Goal: Task Accomplishment & Management: Use online tool/utility

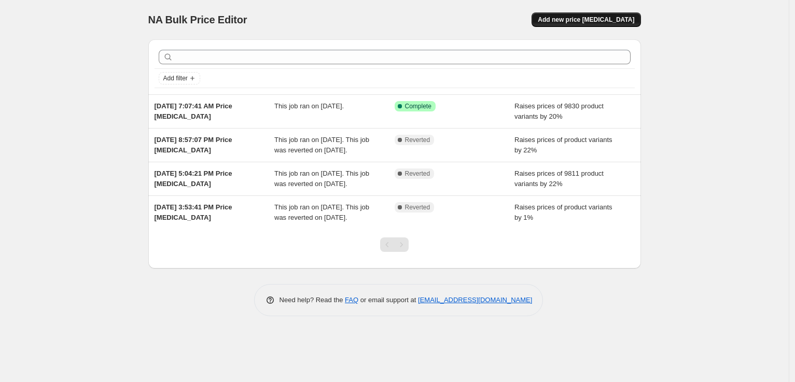
click at [568, 21] on span "Add new price [MEDICAL_DATA]" at bounding box center [585, 20] width 96 height 8
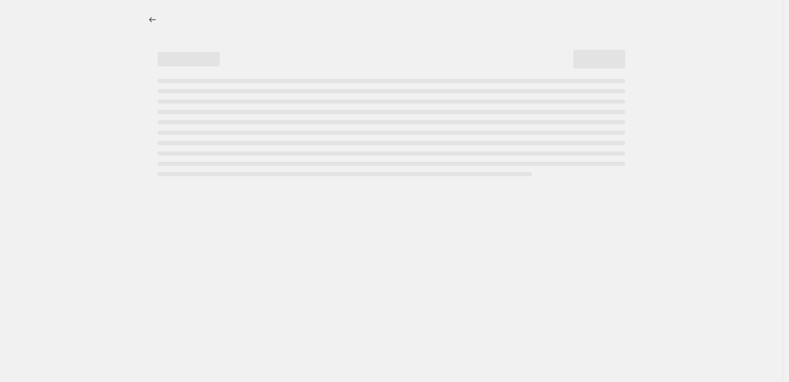
select select "percentage"
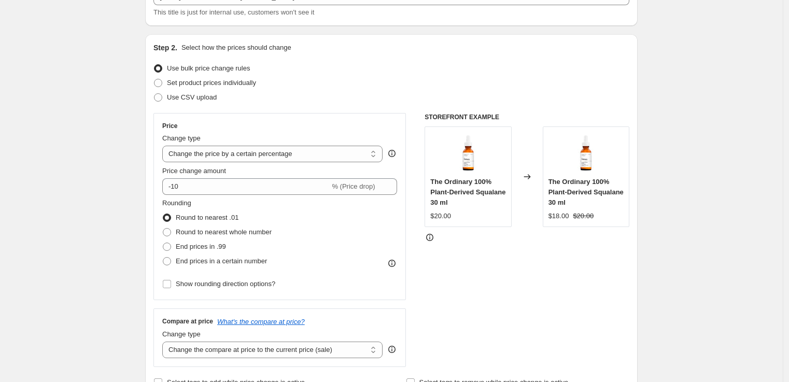
scroll to position [80, 0]
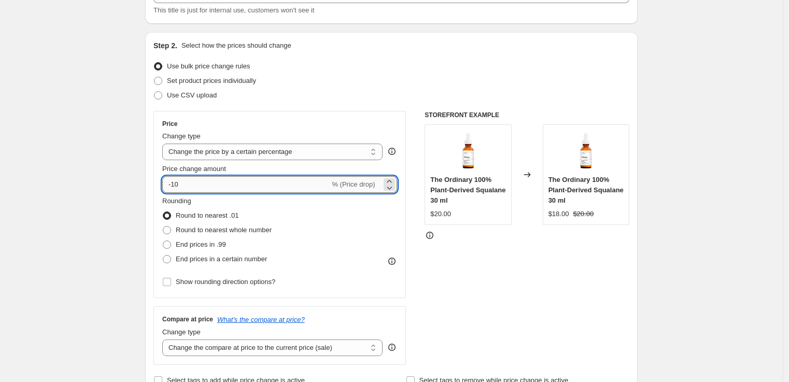
click at [250, 183] on input "-10" at bounding box center [245, 184] width 167 height 17
type input "27"
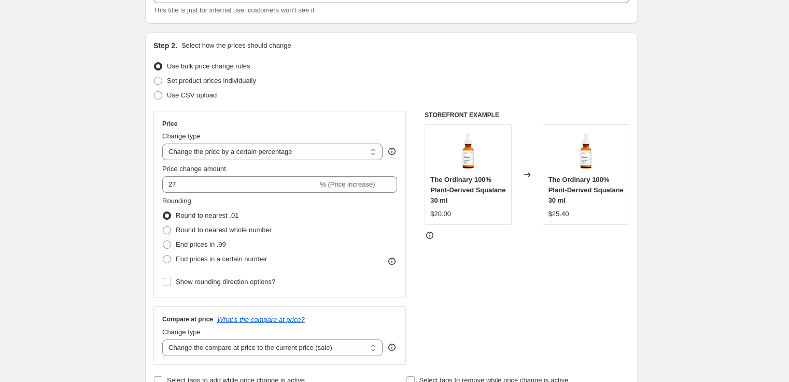
click at [376, 224] on div "Rounding Round to nearest .01 Round to nearest whole number End prices in .99 E…" at bounding box center [279, 231] width 235 height 70
click at [238, 232] on span "Round to nearest whole number" at bounding box center [224, 230] width 96 height 8
click at [163, 226] on input "Round to nearest whole number" at bounding box center [163, 226] width 1 height 1
radio input "true"
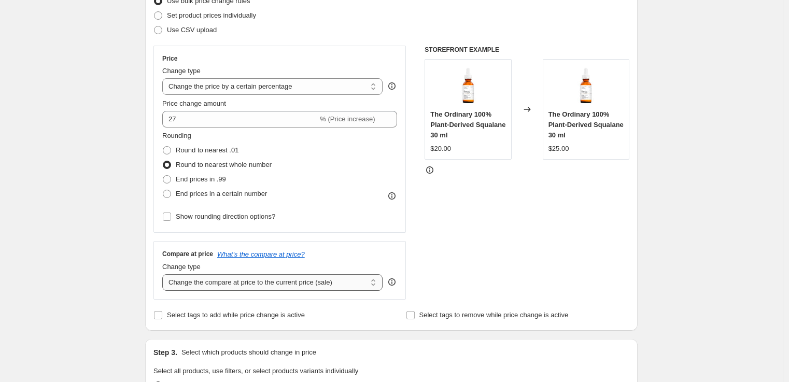
scroll to position [230, 0]
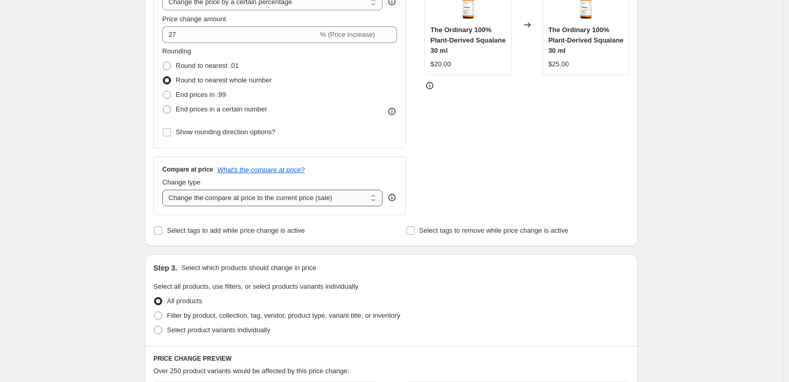
click at [306, 199] on select "Change the compare at price to the current price (sale) Change the compare at p…" at bounding box center [272, 198] width 220 height 17
select select "by"
click at [165, 190] on select "Change the compare at price to the current price (sale) Change the compare at p…" at bounding box center [272, 198] width 220 height 17
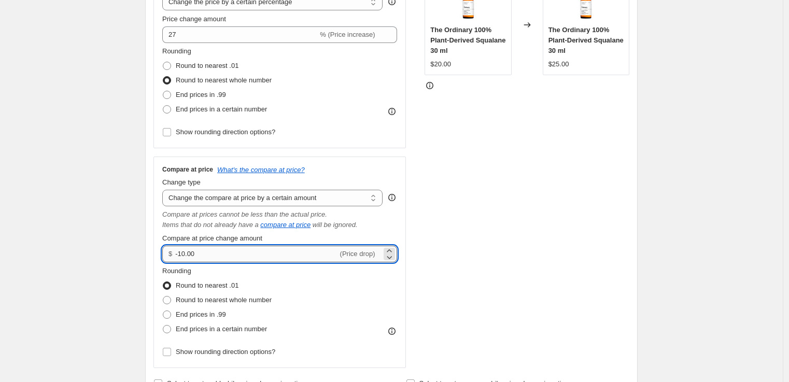
click at [246, 252] on input "-10.00" at bounding box center [256, 254] width 162 height 17
type input "27.00"
click at [344, 282] on div "Rounding Round to nearest .01 Round to nearest whole number End prices in .99 E…" at bounding box center [279, 301] width 235 height 70
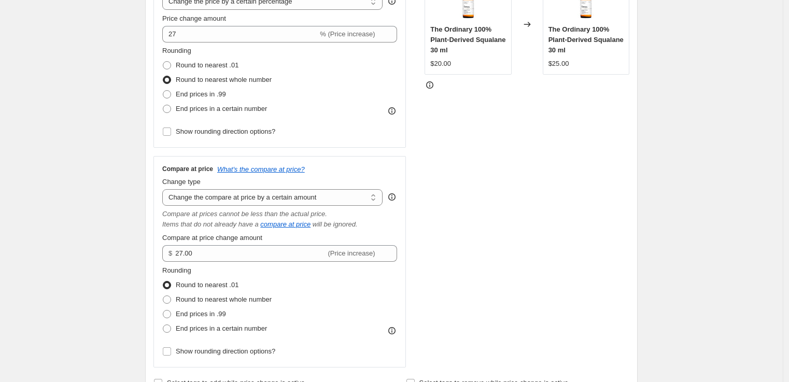
scroll to position [250, 0]
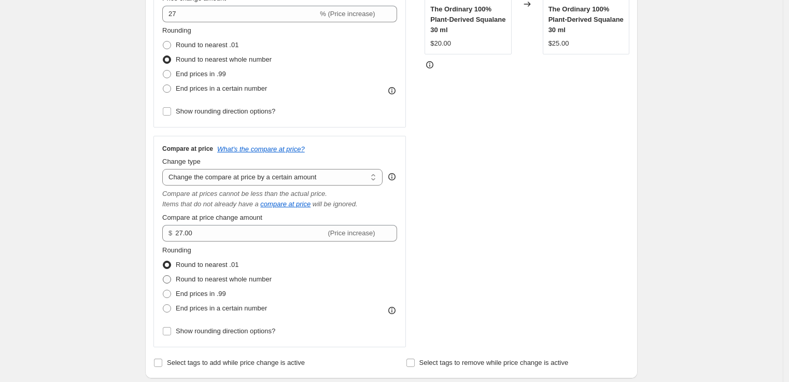
click at [263, 280] on span "Round to nearest whole number" at bounding box center [224, 279] width 96 height 8
click at [163, 276] on input "Round to nearest whole number" at bounding box center [163, 275] width 1 height 1
radio input "true"
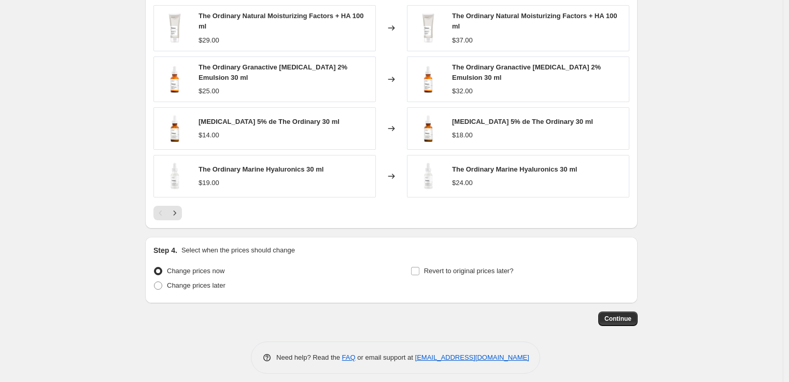
scroll to position [795, 0]
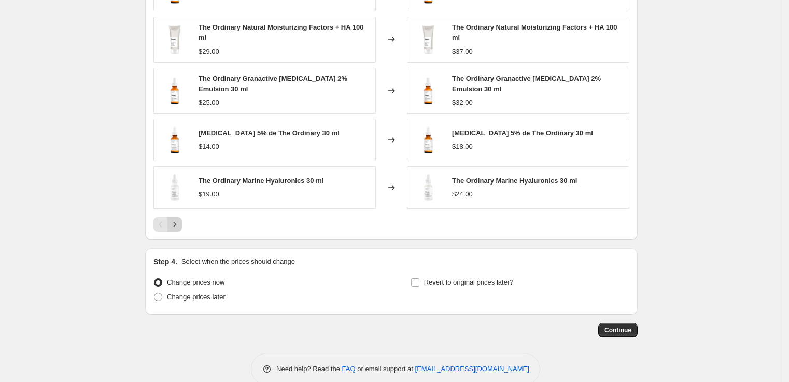
click at [180, 228] on icon "Next" at bounding box center [174, 224] width 10 height 10
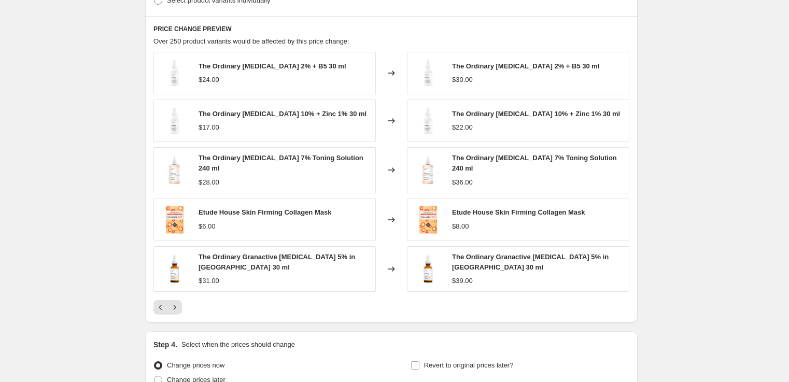
scroll to position [706, 0]
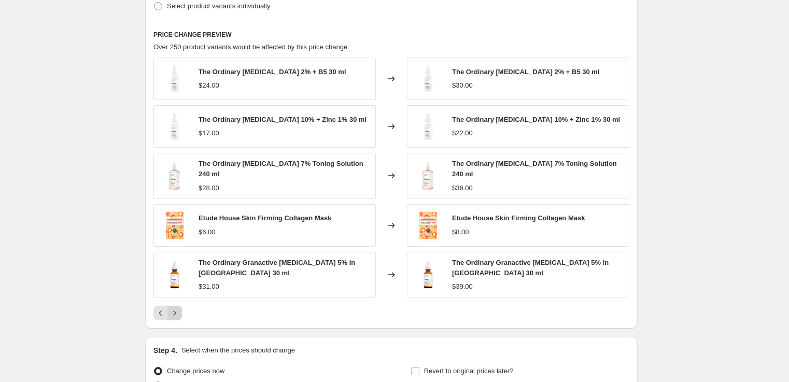
click at [176, 316] on icon "Next" at bounding box center [174, 313] width 10 height 10
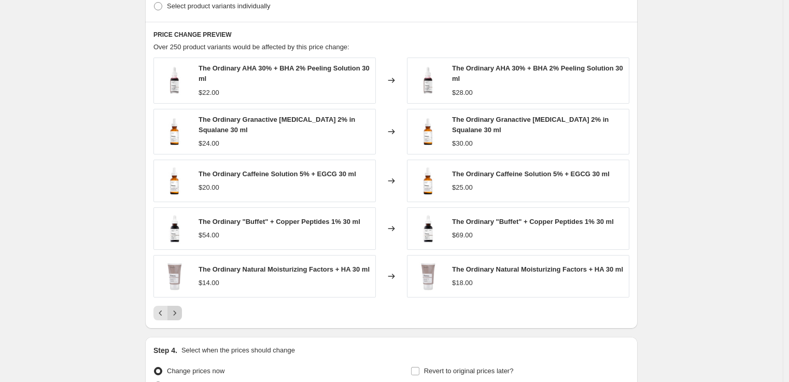
click at [176, 316] on icon "Next" at bounding box center [174, 313] width 10 height 10
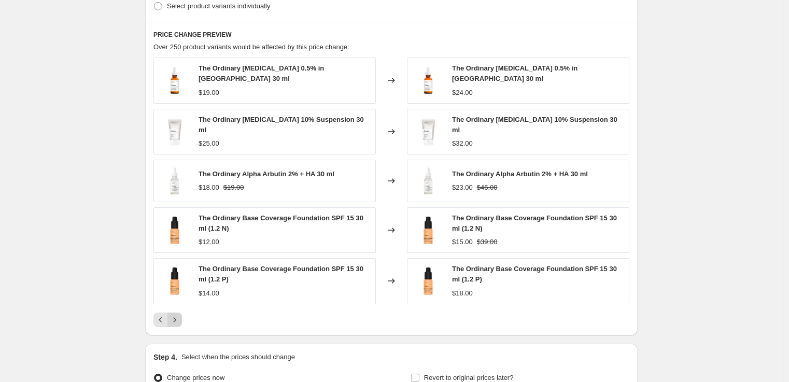
click at [176, 316] on icon "Next" at bounding box center [174, 320] width 10 height 10
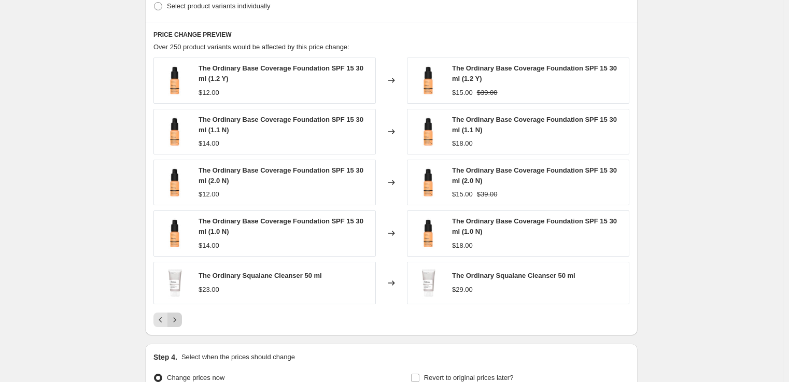
click at [176, 316] on icon "Next" at bounding box center [174, 320] width 10 height 10
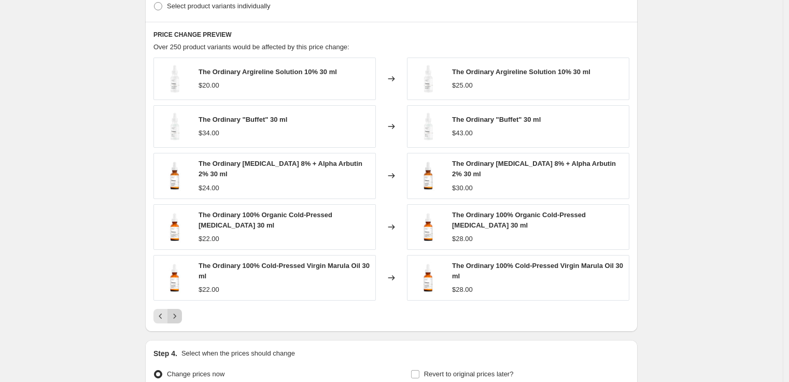
click at [176, 316] on icon "Next" at bounding box center [174, 316] width 10 height 10
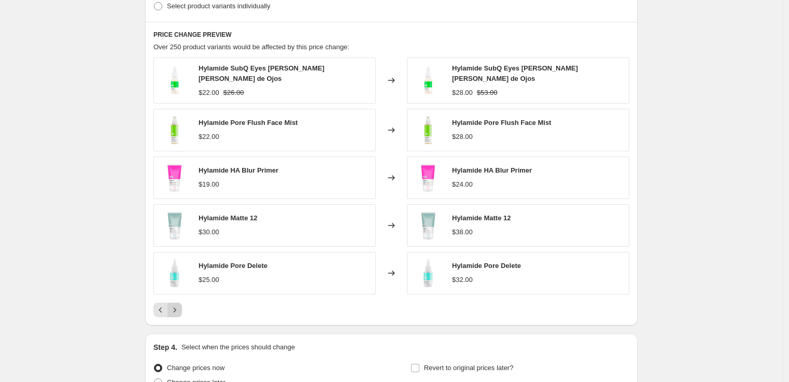
click at [176, 316] on div "PRICE CHANGE PREVIEW Over 250 product variants would be affected by this price …" at bounding box center [391, 174] width 492 height 304
click at [180, 306] on icon "Next" at bounding box center [174, 310] width 10 height 10
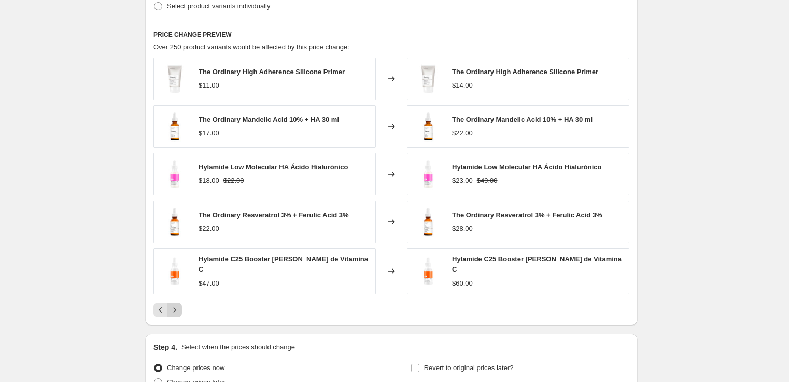
click at [180, 306] on icon "Next" at bounding box center [174, 310] width 10 height 10
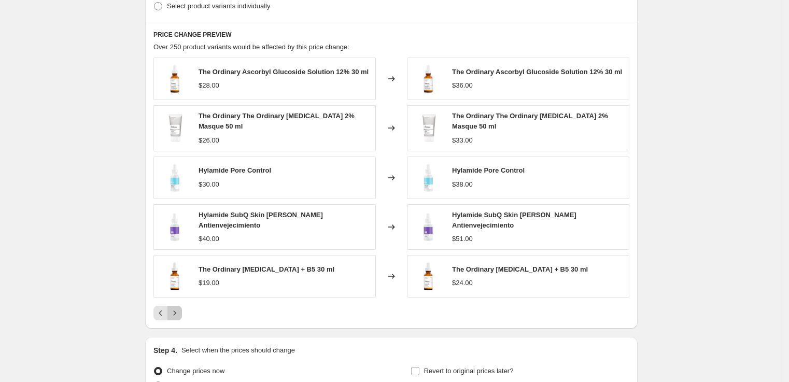
click at [180, 306] on button "Next" at bounding box center [174, 313] width 15 height 15
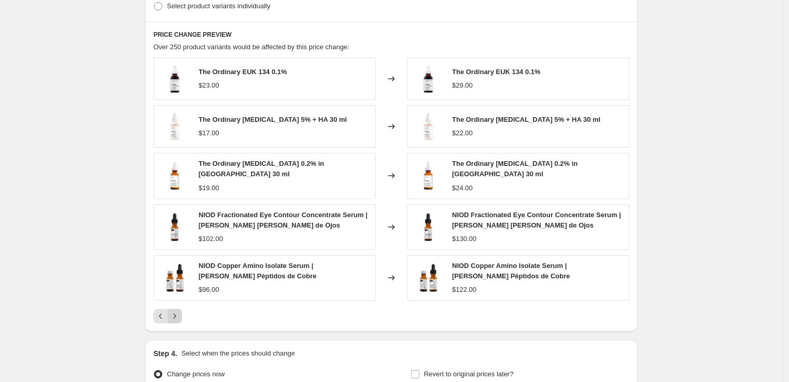
click at [180, 309] on button "Next" at bounding box center [174, 316] width 15 height 15
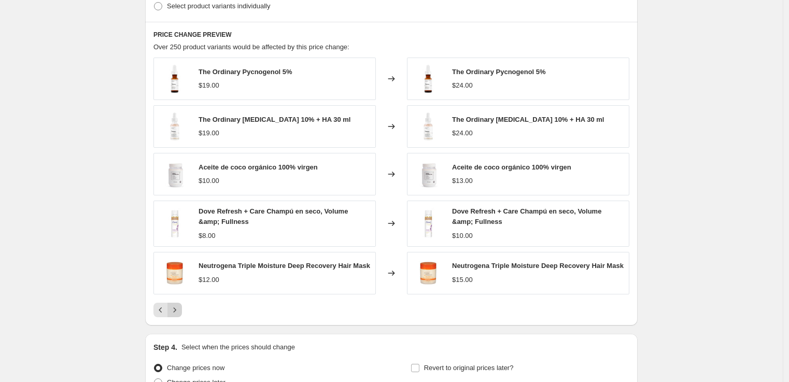
click at [180, 306] on button "Next" at bounding box center [174, 310] width 15 height 15
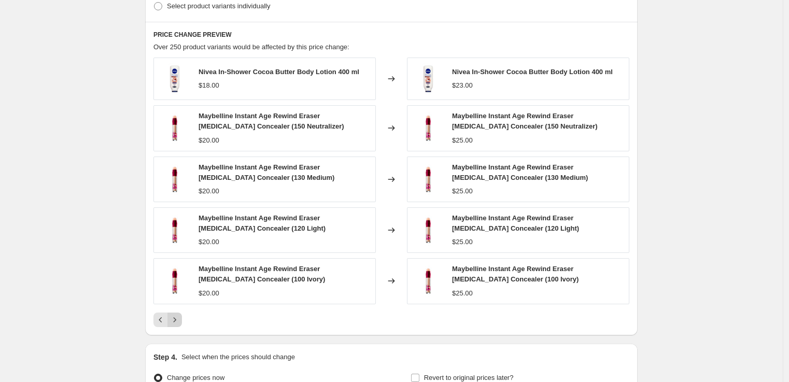
click at [180, 306] on div "Nivea In-Shower Cocoa Butter Body Lotion 400 ml $18.00 Changed to Nivea In-Show…" at bounding box center [391, 193] width 476 height 270
click at [179, 323] on icon "Next" at bounding box center [174, 320] width 10 height 10
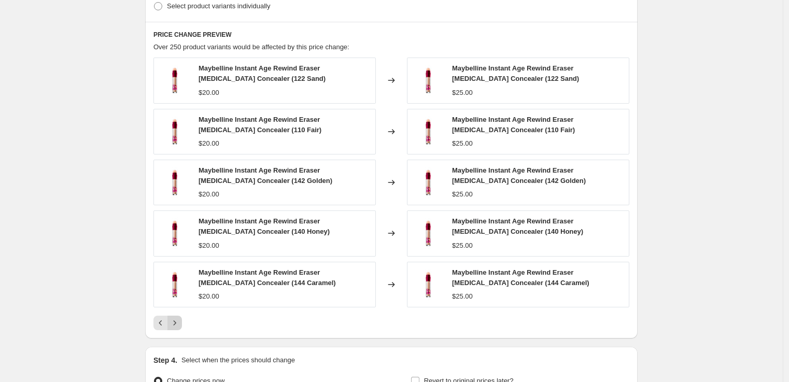
click at [179, 323] on icon "Next" at bounding box center [174, 323] width 10 height 10
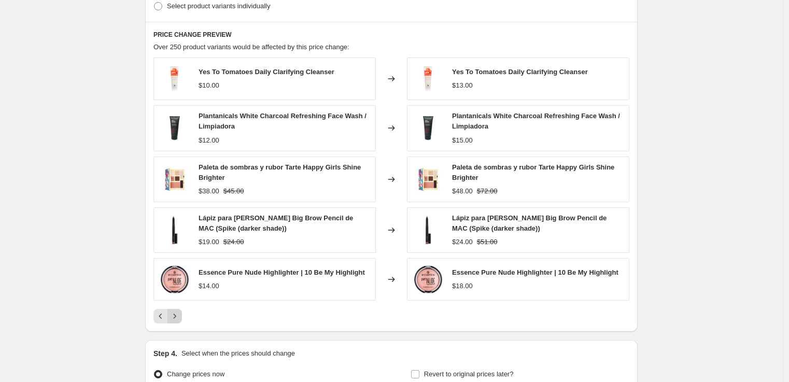
click at [179, 323] on button "Next" at bounding box center [174, 316] width 15 height 15
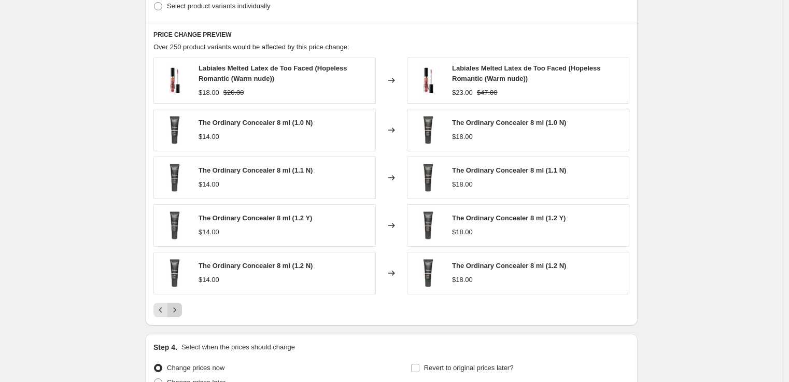
click at [179, 323] on div "PRICE CHANGE PREVIEW Over 250 product variants would be affected by this price …" at bounding box center [391, 174] width 492 height 304
click at [180, 307] on icon "Next" at bounding box center [174, 310] width 10 height 10
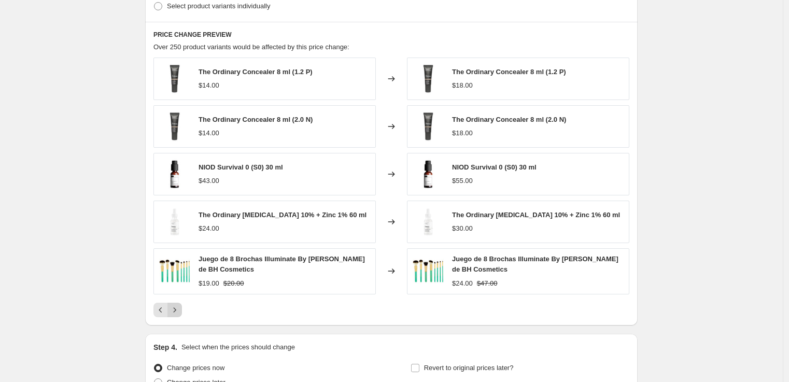
click at [180, 308] on icon "Next" at bounding box center [174, 310] width 10 height 10
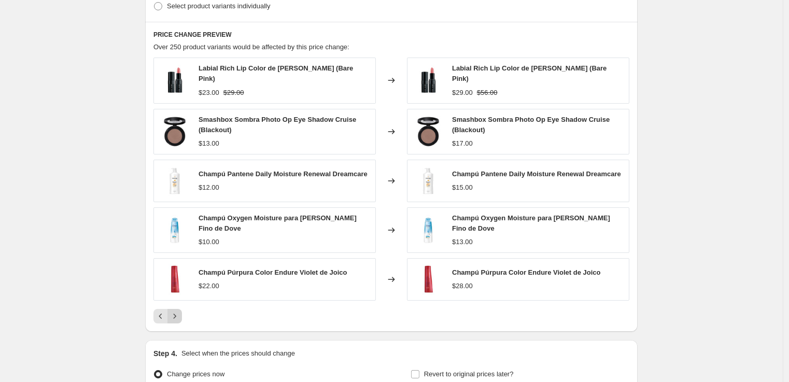
click at [180, 321] on icon "Next" at bounding box center [174, 316] width 10 height 10
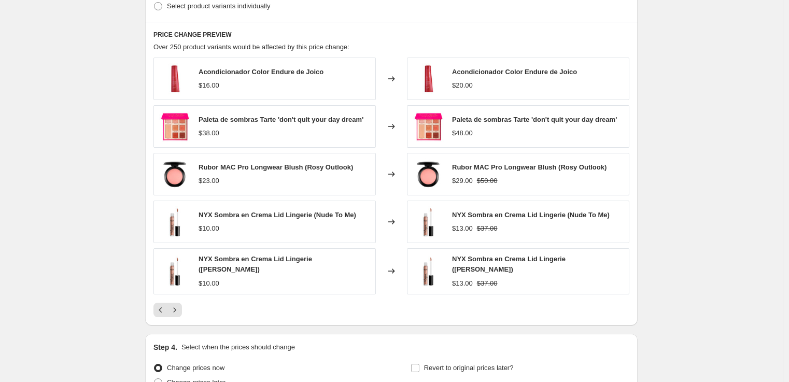
click at [181, 319] on div "PRICE CHANGE PREVIEW Over 250 product variants would be affected by this price …" at bounding box center [391, 174] width 492 height 304
click at [180, 309] on icon "Next" at bounding box center [174, 310] width 10 height 10
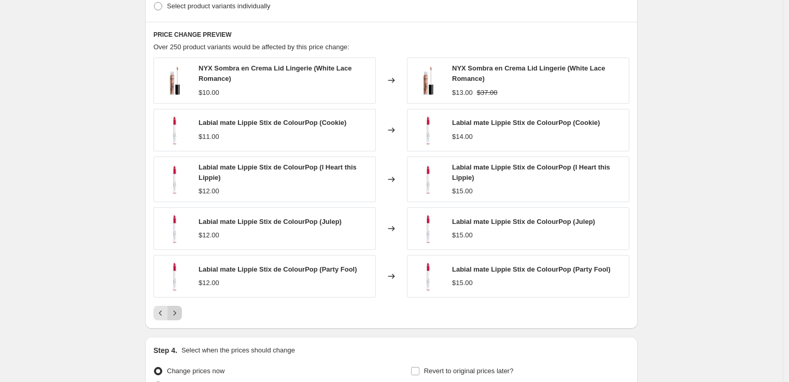
click at [176, 314] on icon "Next" at bounding box center [174, 313] width 10 height 10
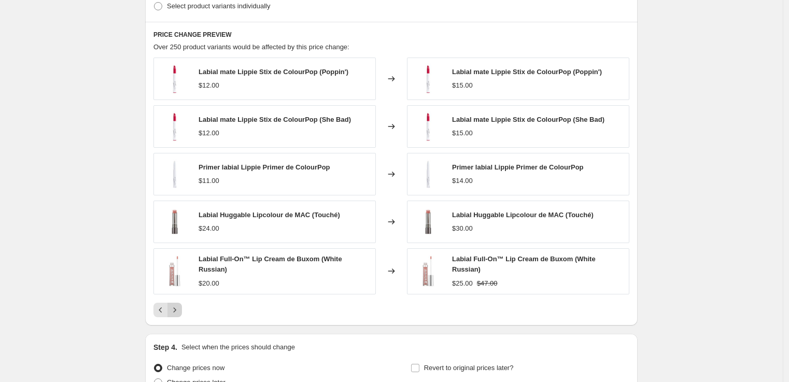
click at [176, 314] on icon "Next" at bounding box center [174, 310] width 10 height 10
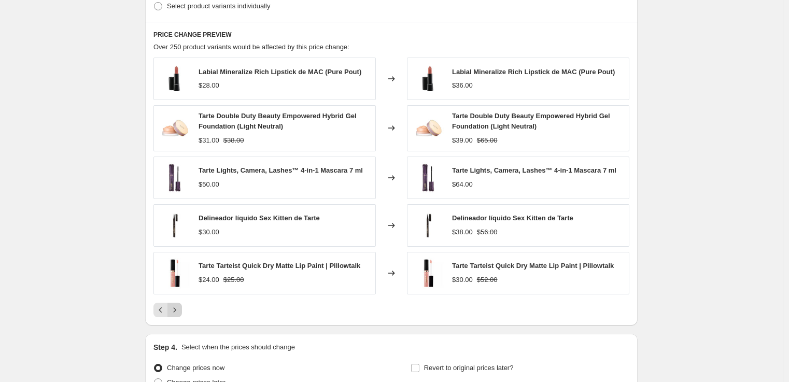
click at [176, 314] on icon "Next" at bounding box center [174, 310] width 10 height 10
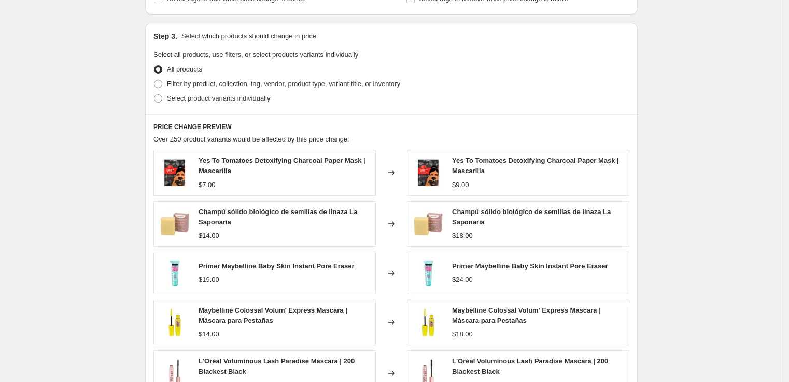
scroll to position [613, 0]
click at [226, 84] on span "Filter by product, collection, tag, vendor, product type, variant title, or inv…" at bounding box center [283, 85] width 233 height 8
click at [154, 81] on input "Filter by product, collection, tag, vendor, product type, variant title, or inv…" at bounding box center [154, 81] width 1 height 1
radio input "true"
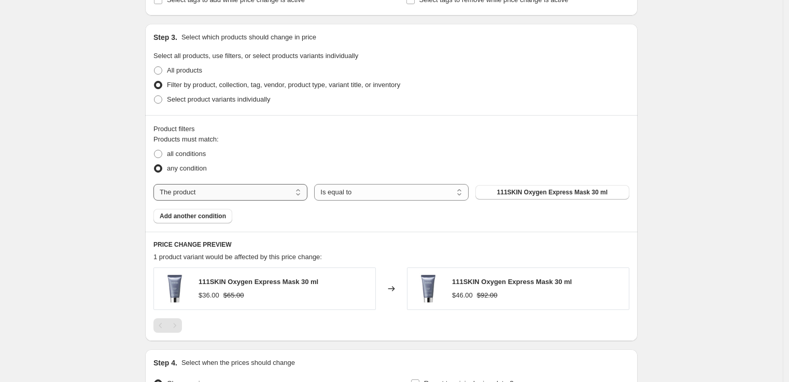
click at [230, 194] on select "The product The product's collection The product's tag The product's vendor The…" at bounding box center [230, 192] width 154 height 17
select select "collection"
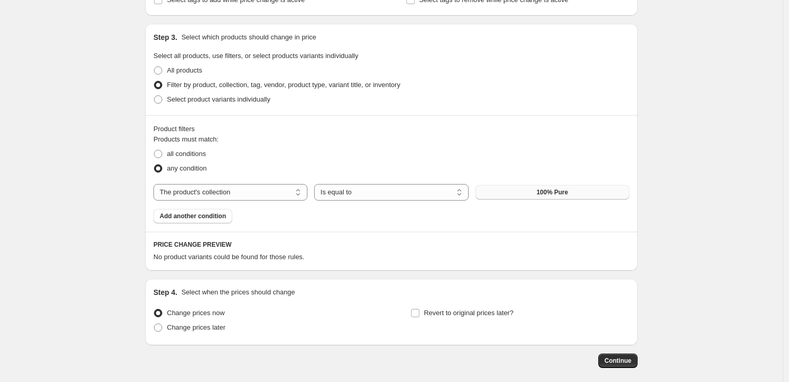
click at [536, 192] on button "100% Pure" at bounding box center [552, 192] width 154 height 15
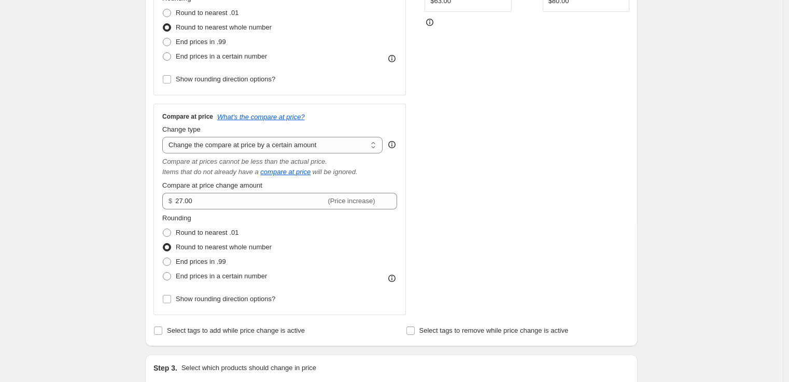
scroll to position [243, 0]
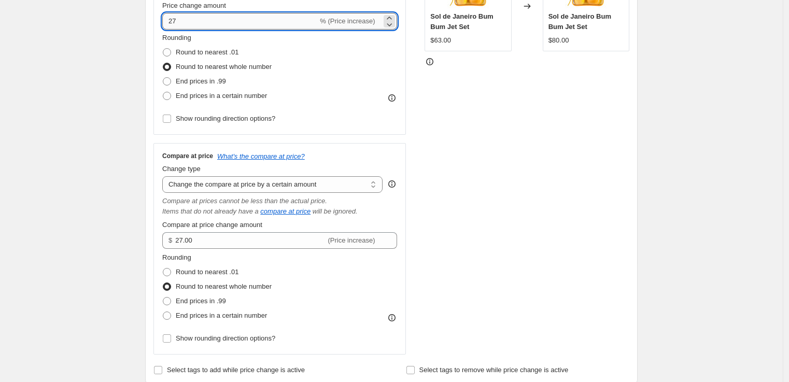
click at [182, 16] on input "27" at bounding box center [239, 21] width 155 height 17
drag, startPoint x: 187, startPoint y: 22, endPoint x: 173, endPoint y: 22, distance: 13.5
click at [173, 22] on input "27" at bounding box center [239, 21] width 155 height 17
click at [169, 19] on input "0" at bounding box center [264, 21] width 205 height 17
type input "20"
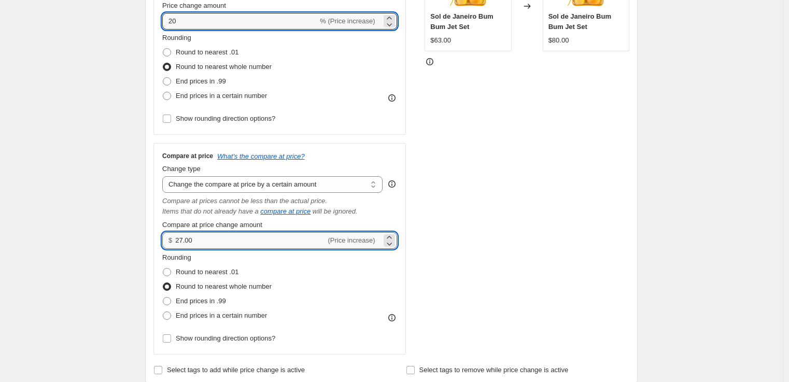
click at [195, 243] on input "27.00" at bounding box center [250, 240] width 150 height 17
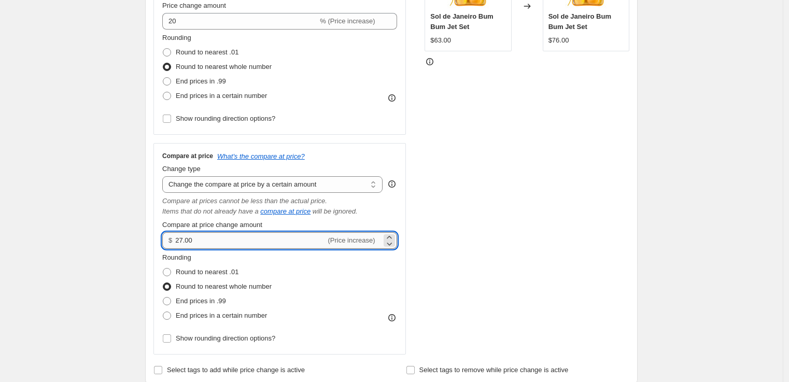
click at [195, 243] on input "27.00" at bounding box center [250, 240] width 150 height 17
click at [194, 243] on input "27.00" at bounding box center [250, 240] width 150 height 17
type input "20.00"
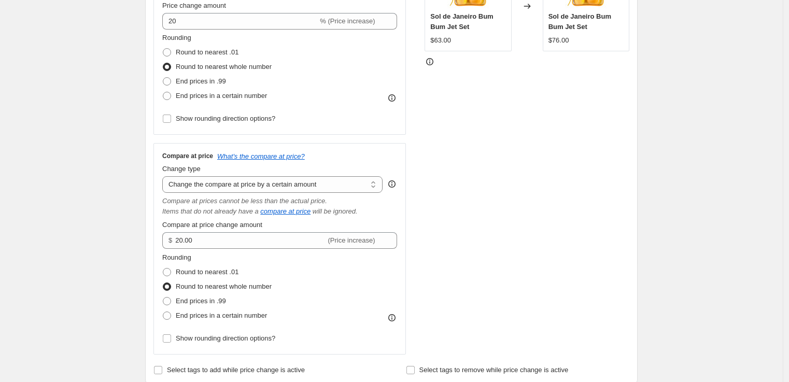
click at [508, 251] on div "STOREFRONT EXAMPLE Sol de Janeiro Bum Bum Jet Set $63.00 Changed to Sol de Jane…" at bounding box center [526, 151] width 205 height 407
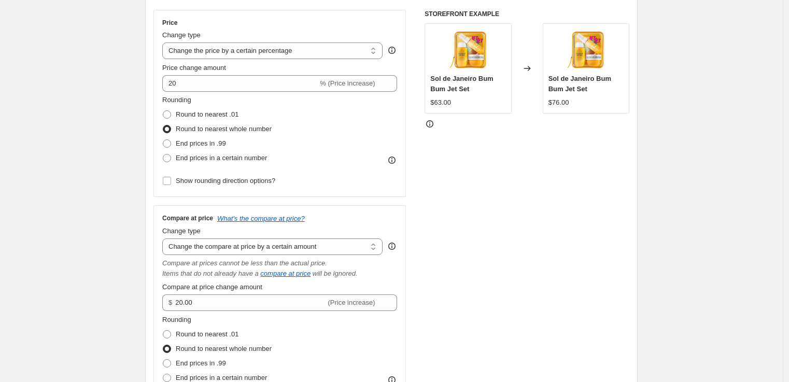
scroll to position [162, 0]
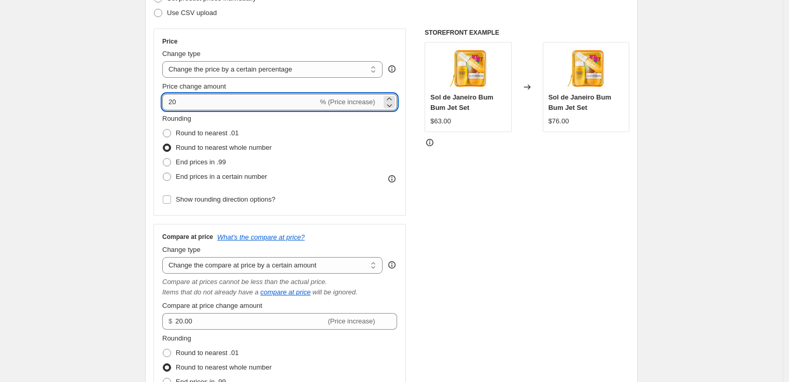
click at [174, 101] on input "20" at bounding box center [239, 102] width 155 height 17
type input "15"
click at [482, 181] on div "STOREFRONT EXAMPLE Sol de Janeiro Bum Bum Jet Set $63.00 Changed to Sol de Jane…" at bounding box center [526, 232] width 205 height 407
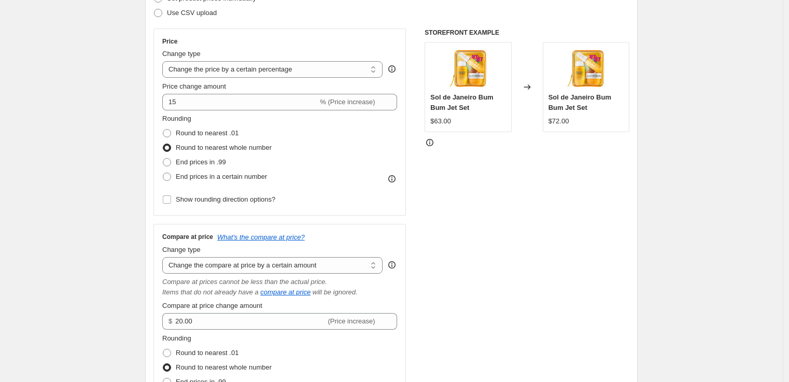
scroll to position [260, 0]
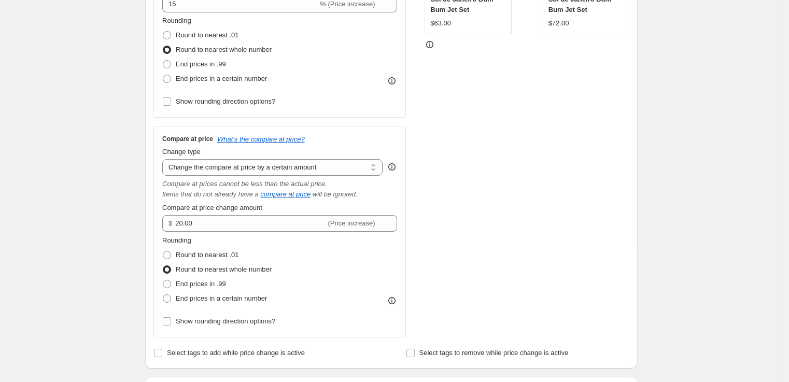
click at [236, 214] on div "Compare at price change amount $ 20.00 (Price increase)" at bounding box center [279, 217] width 235 height 29
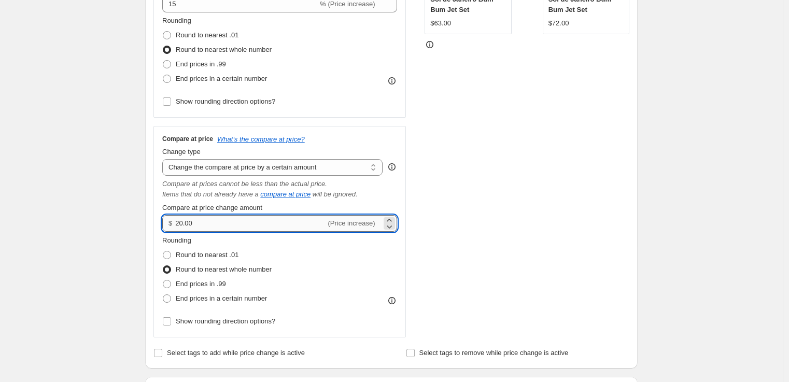
click at [230, 222] on input "20.00" at bounding box center [250, 223] width 150 height 17
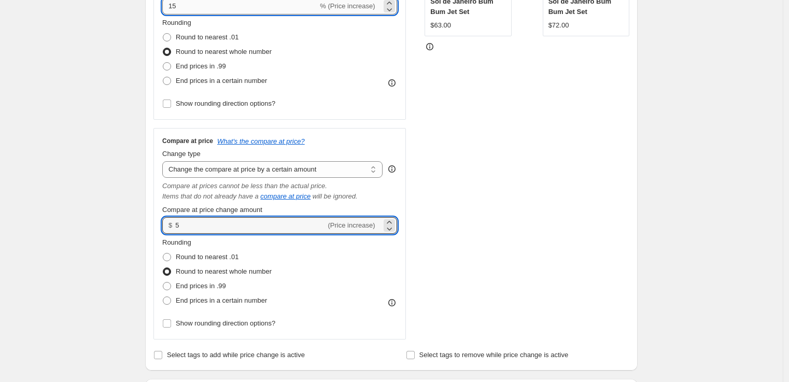
type input "5.00"
click at [200, 10] on input "15" at bounding box center [239, 6] width 155 height 17
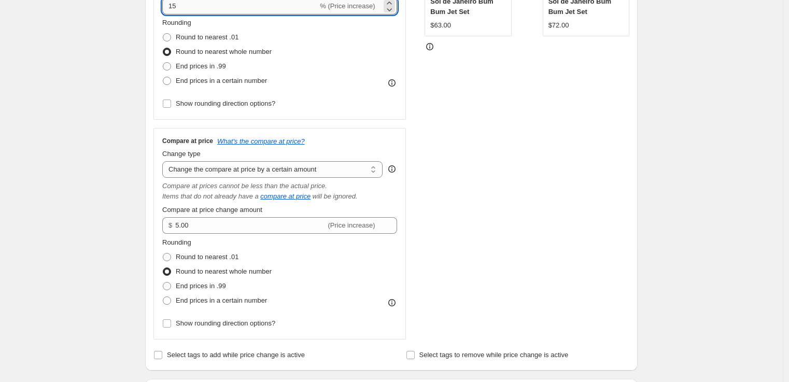
click at [200, 10] on input "15" at bounding box center [239, 6] width 155 height 17
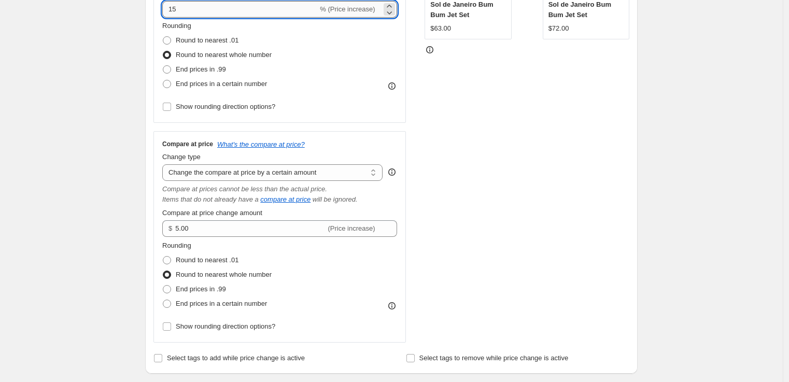
click at [200, 9] on input "15" at bounding box center [239, 9] width 155 height 17
type input "20"
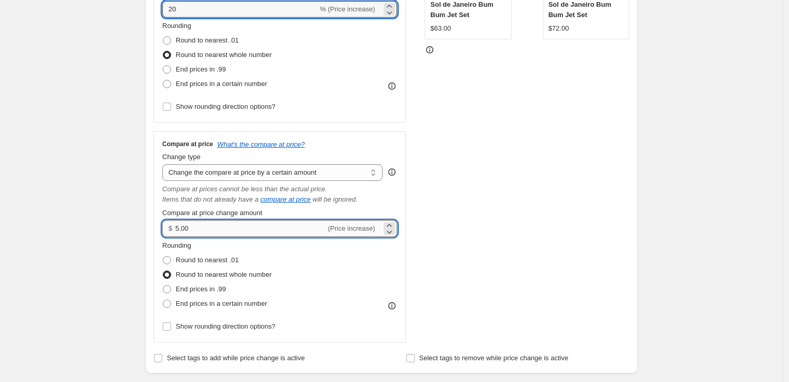
click at [192, 226] on input "5.00" at bounding box center [250, 228] width 150 height 17
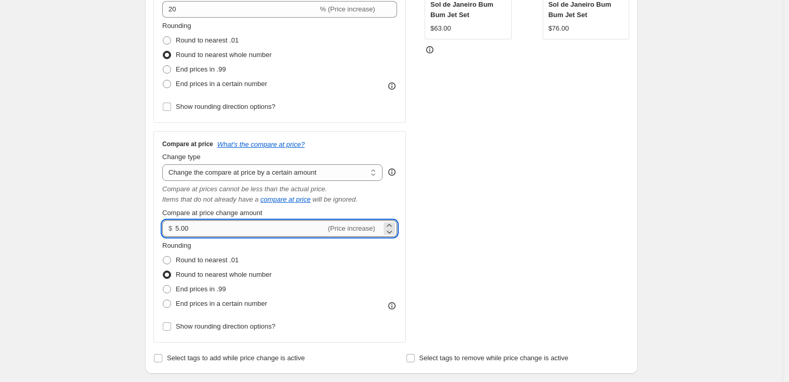
click at [192, 226] on input "5.00" at bounding box center [250, 228] width 150 height 17
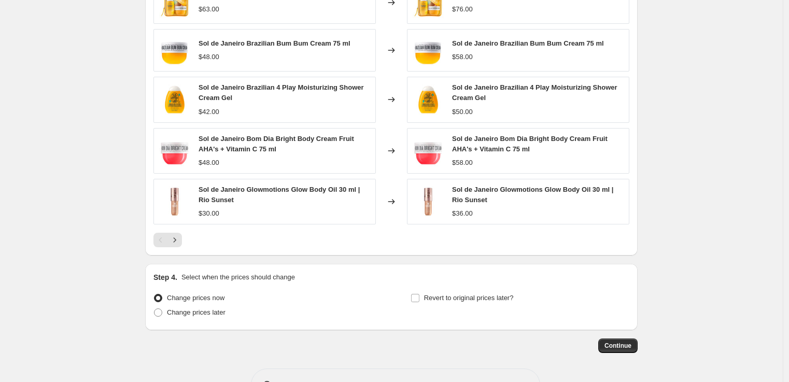
scroll to position [933, 0]
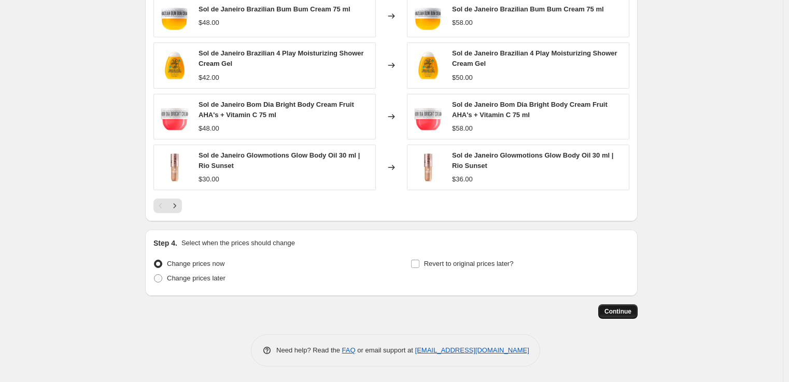
click at [630, 313] on span "Continue" at bounding box center [617, 311] width 27 height 8
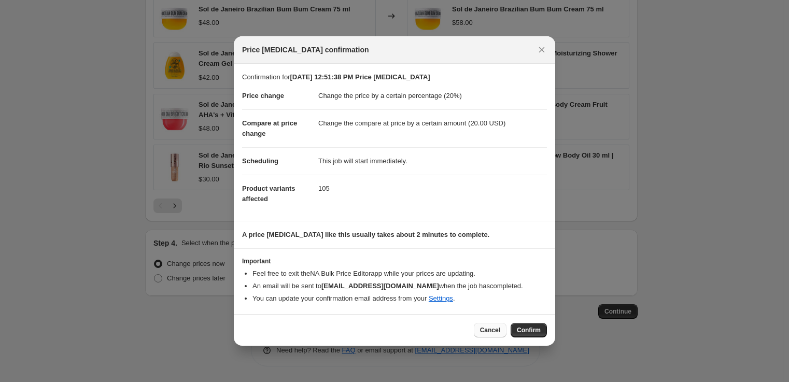
click at [491, 328] on span "Cancel" at bounding box center [490, 330] width 20 height 8
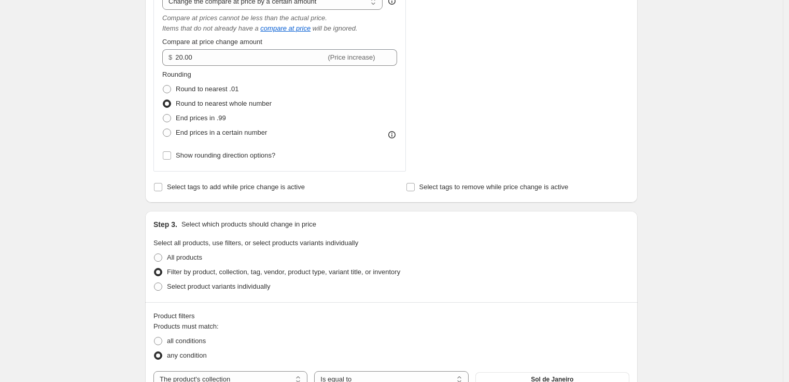
scroll to position [420, 0]
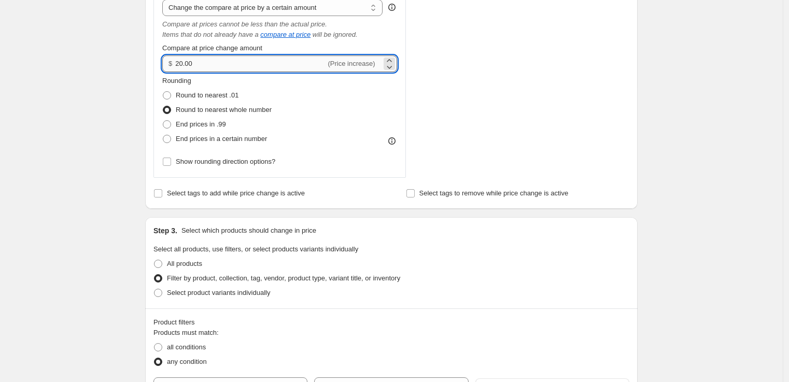
click at [290, 55] on input "20.00" at bounding box center [250, 63] width 150 height 17
type input "20.02"
click at [258, 67] on input "20.02" at bounding box center [250, 63] width 150 height 17
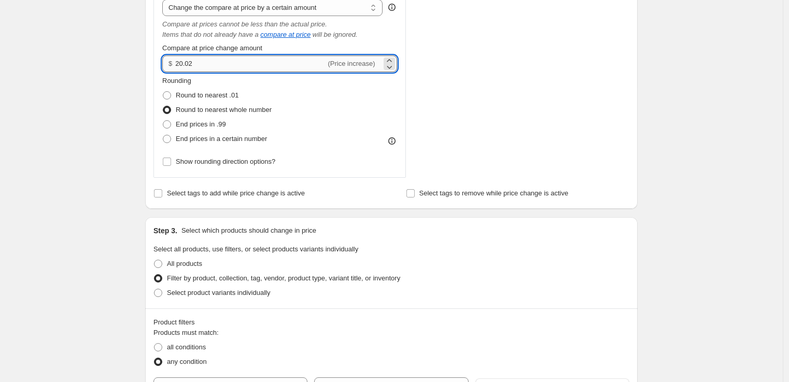
click at [258, 67] on input "20.02" at bounding box center [250, 63] width 150 height 17
type input "0.02"
click at [331, 11] on select "Change the compare at price to the current price (sale) Change the compare at p…" at bounding box center [272, 7] width 220 height 17
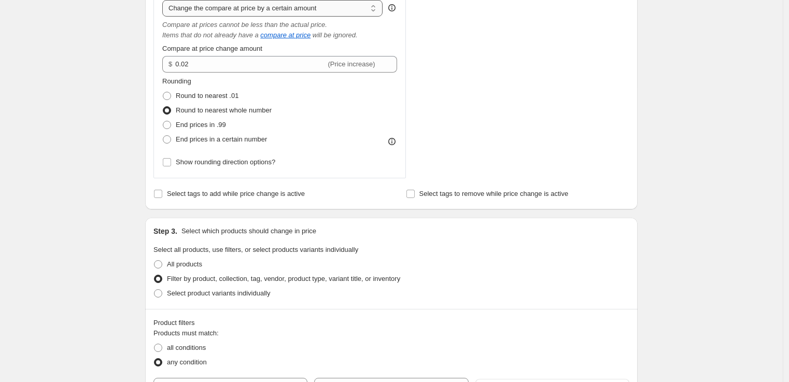
select select "percentage"
click at [165, 0] on select "Change the compare at price to the current price (sale) Change the compare at p…" at bounding box center [272, 8] width 220 height 17
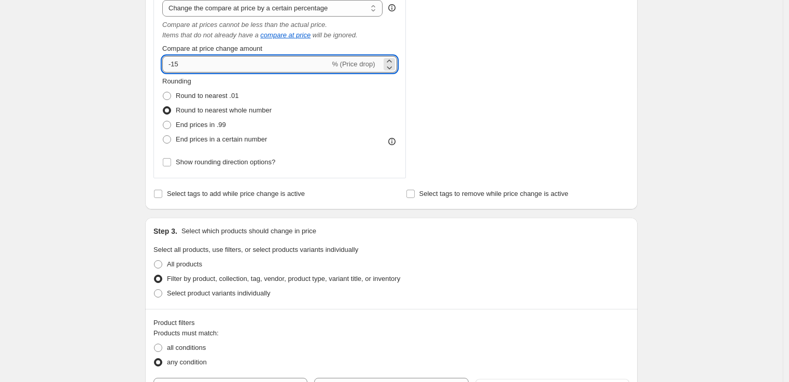
click at [247, 68] on input "-15" at bounding box center [245, 64] width 167 height 17
type input "20"
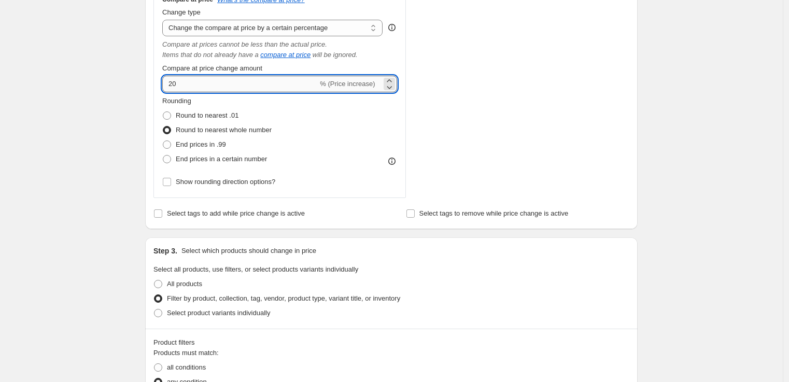
click at [232, 76] on input "20" at bounding box center [239, 84] width 155 height 17
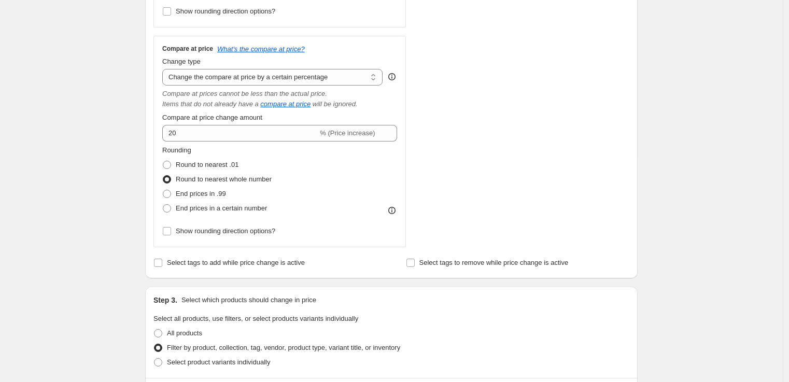
scroll to position [348, 0]
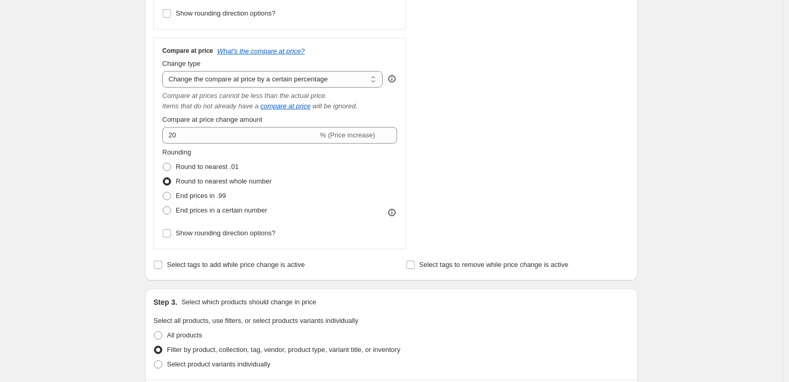
click at [498, 135] on div "STOREFRONT EXAMPLE Sol de Janeiro Bum Bum Jet Set $63.00 Changed to Sol de Jane…" at bounding box center [526, 45] width 205 height 407
click at [496, 133] on div "STOREFRONT EXAMPLE Sol de Janeiro Bum Bum Jet Set $63.00 Changed to Sol de Jane…" at bounding box center [526, 45] width 205 height 407
click at [363, 200] on div "Rounding Round to nearest .01 Round to nearest whole number End prices in .99 E…" at bounding box center [279, 182] width 235 height 70
click at [480, 199] on div "STOREFRONT EXAMPLE Sol de Janeiro Bum Bum Jet Set $63.00 Changed to Sol de Jane…" at bounding box center [526, 45] width 205 height 407
drag, startPoint x: 317, startPoint y: 98, endPoint x: 349, endPoint y: 98, distance: 31.6
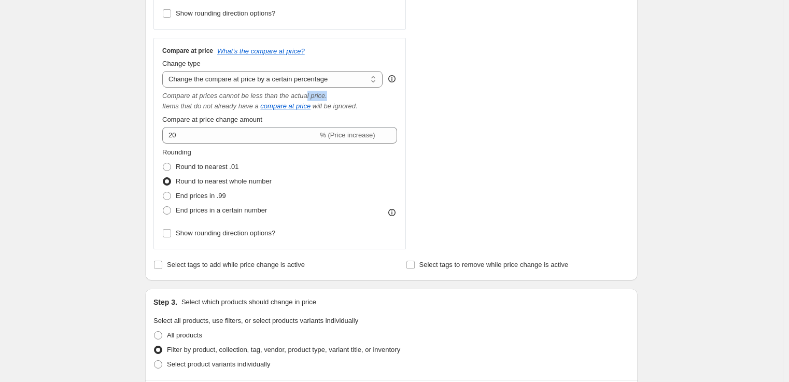
click at [349, 98] on div "Compare at prices cannot be less than the actual price." at bounding box center [279, 96] width 235 height 10
click at [349, 99] on div "Compare at prices cannot be less than the actual price." at bounding box center [279, 96] width 235 height 10
click at [483, 175] on div "STOREFRONT EXAMPLE Sol de Janeiro Bum Bum Jet Set $63.00 Changed to Sol de Jane…" at bounding box center [526, 45] width 205 height 407
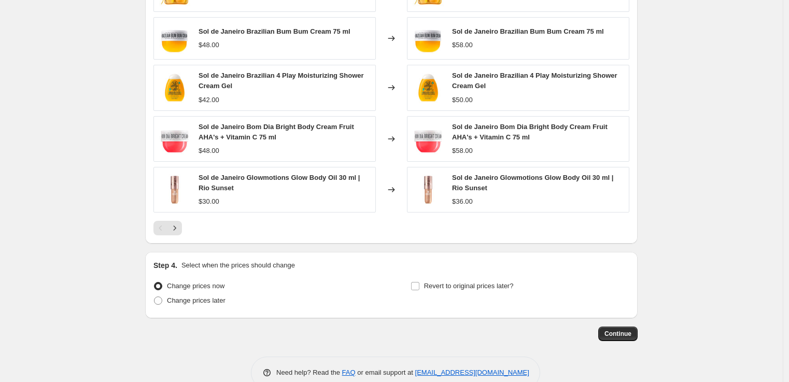
scroll to position [933, 0]
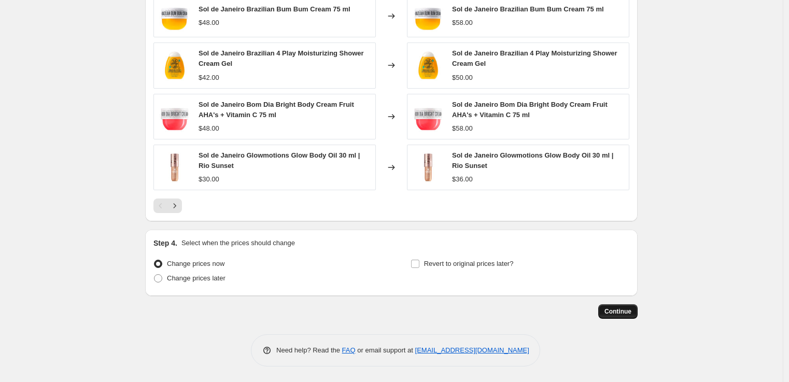
click at [635, 308] on button "Continue" at bounding box center [617, 311] width 39 height 15
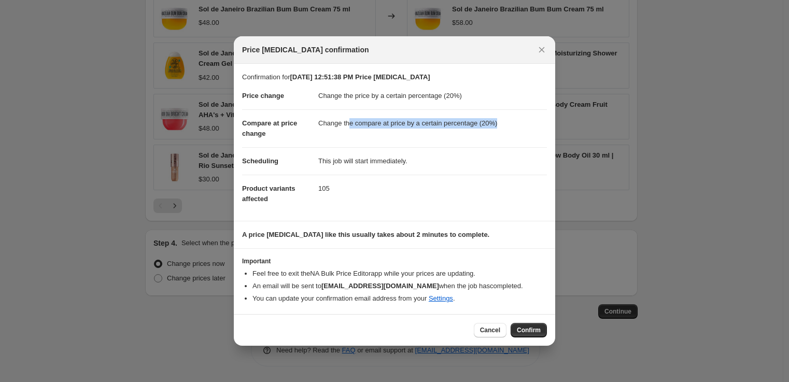
drag, startPoint x: 349, startPoint y: 123, endPoint x: 465, endPoint y: 133, distance: 116.0
click at [465, 133] on dd "Change the compare at price by a certain percentage (20%)" at bounding box center [432, 122] width 229 height 27
click at [467, 133] on dd "Change the compare at price by a certain percentage (20%)" at bounding box center [432, 122] width 229 height 27
click at [486, 330] on span "Cancel" at bounding box center [490, 330] width 20 height 8
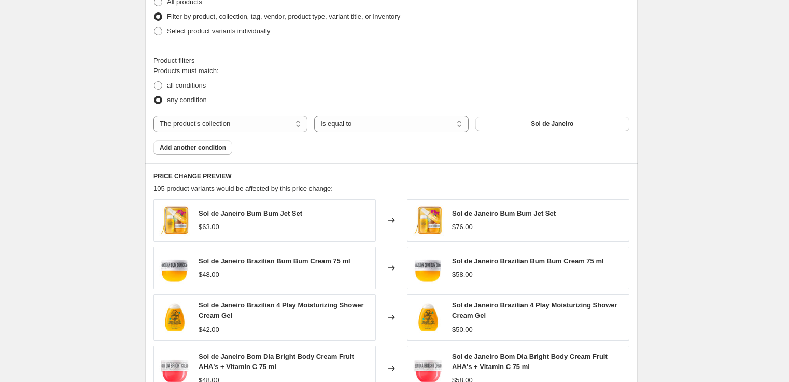
scroll to position [641, 0]
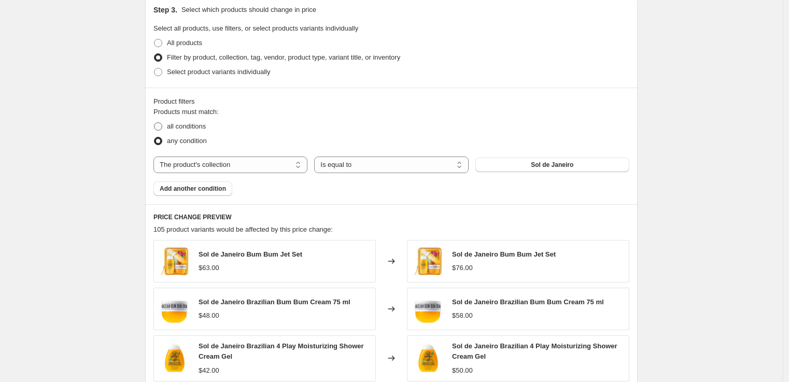
click at [193, 130] on span "all conditions" at bounding box center [186, 126] width 39 height 8
click at [154, 123] on input "all conditions" at bounding box center [154, 122] width 1 height 1
radio input "true"
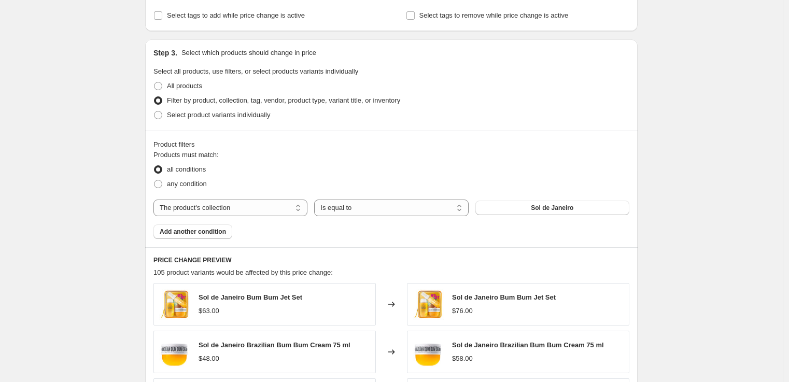
scroll to position [548, 0]
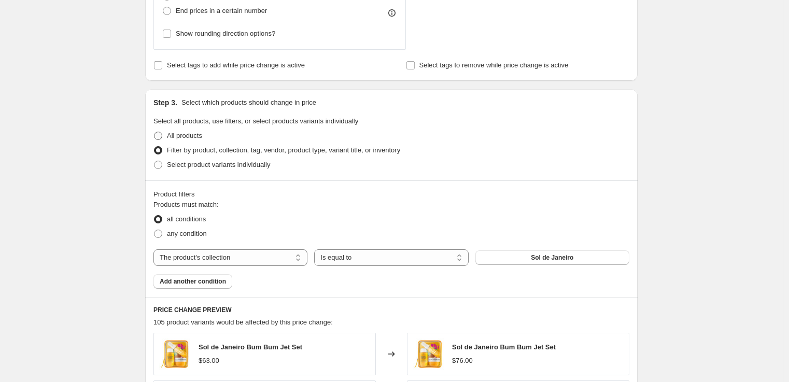
click at [200, 135] on span "All products" at bounding box center [184, 136] width 35 height 8
click at [154, 132] on input "All products" at bounding box center [154, 132] width 1 height 1
radio input "true"
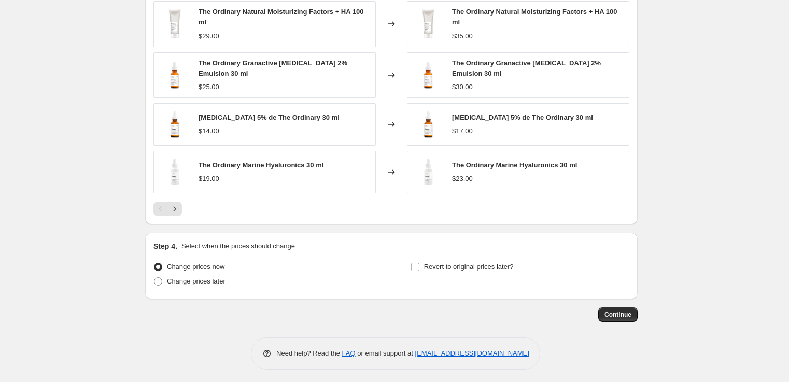
scroll to position [814, 0]
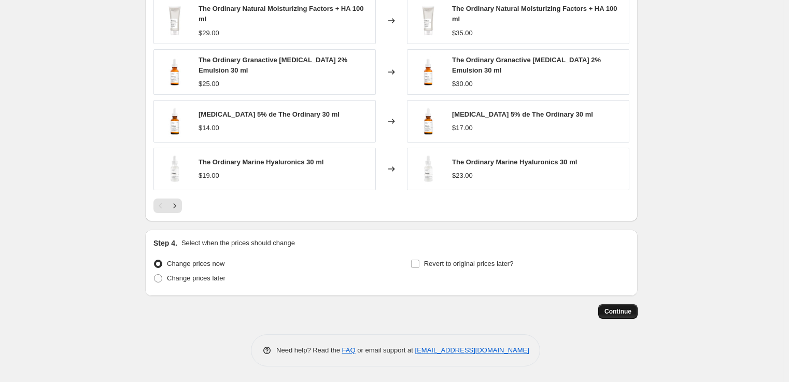
click at [623, 313] on span "Continue" at bounding box center [617, 311] width 27 height 8
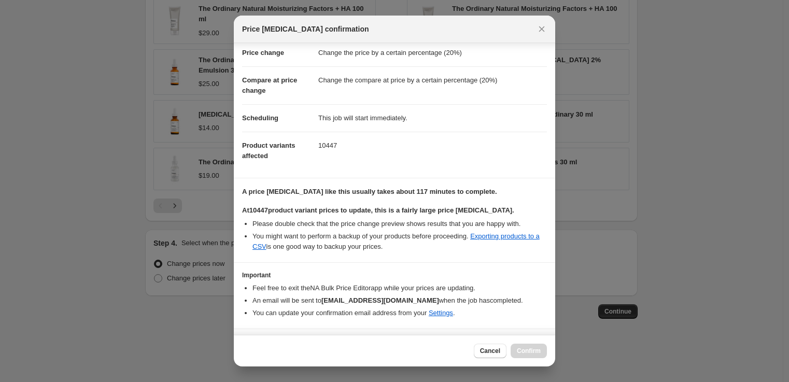
scroll to position [48, 0]
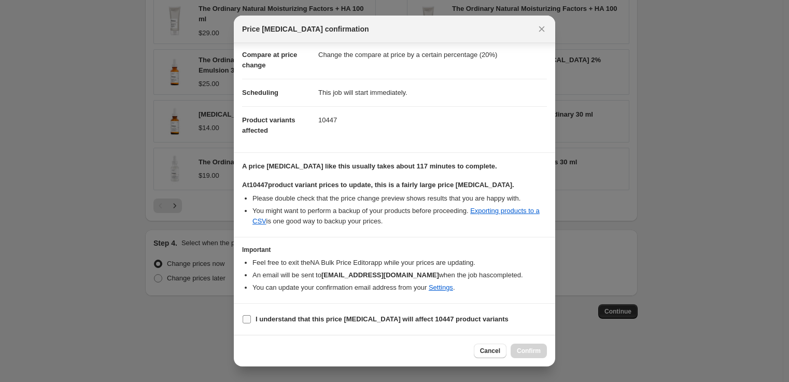
click at [332, 319] on b "I understand that this price change job will affect 10447 product variants" at bounding box center [382, 319] width 253 height 8
click at [251, 319] on input "I understand that this price change job will affect 10447 product variants" at bounding box center [247, 319] width 8 height 8
checkbox input "true"
click at [545, 355] on button "Confirm" at bounding box center [529, 351] width 36 height 15
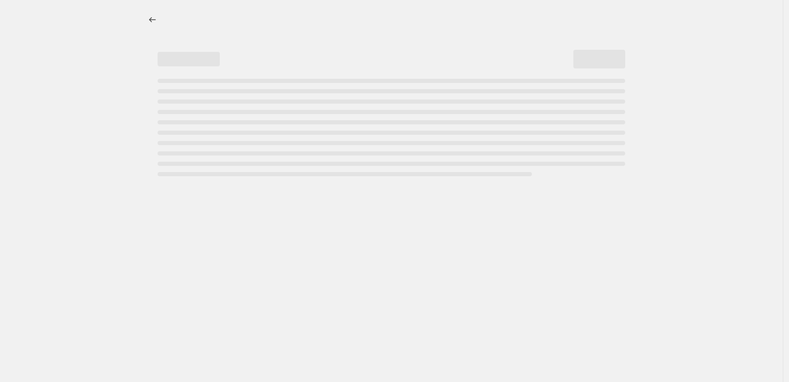
select select "percentage"
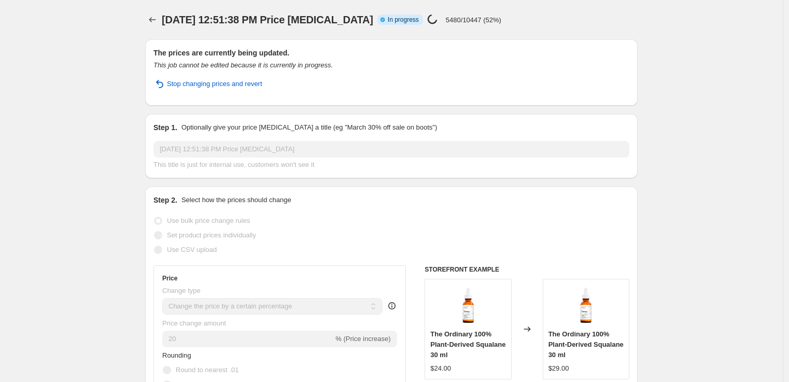
click at [498, 23] on p "5480/10447 (52%)" at bounding box center [473, 20] width 55 height 8
